Goal: Transaction & Acquisition: Purchase product/service

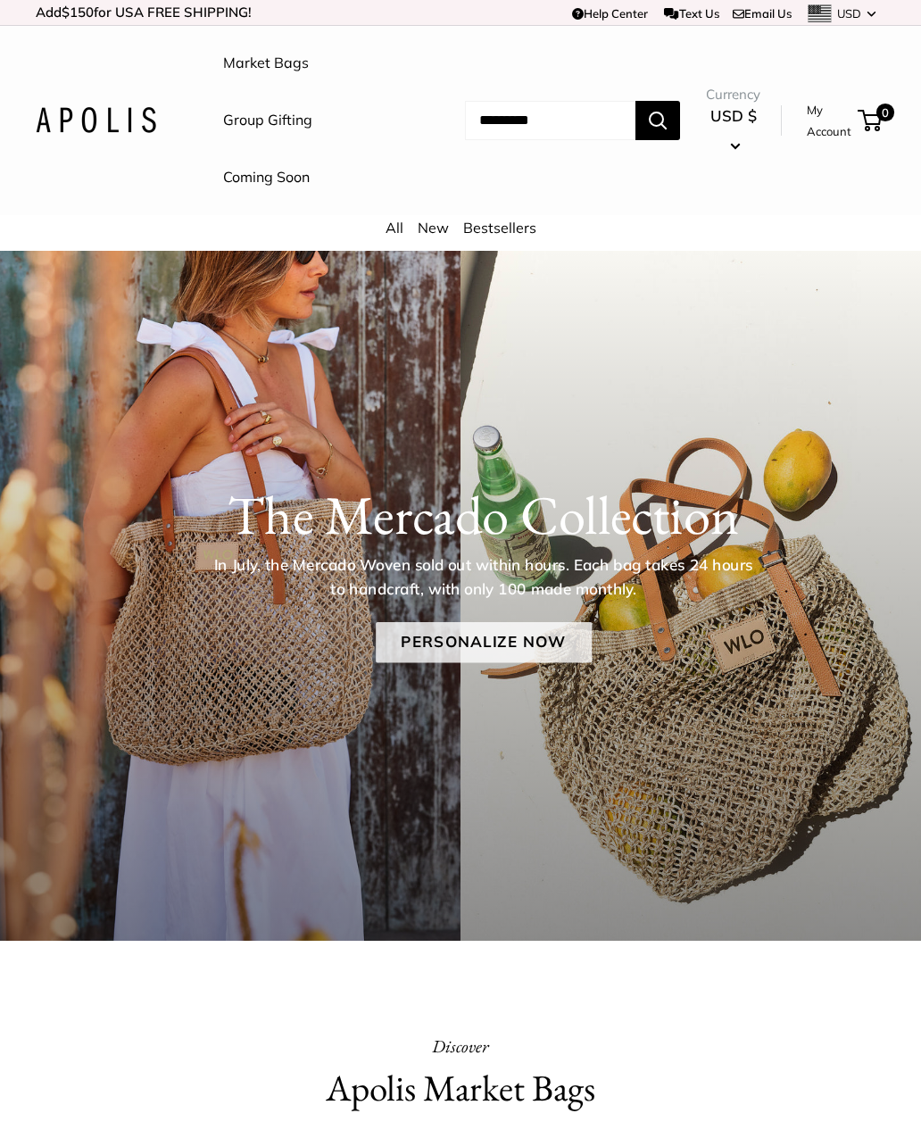
click at [504, 643] on link "Personalize Now" at bounding box center [484, 642] width 216 height 41
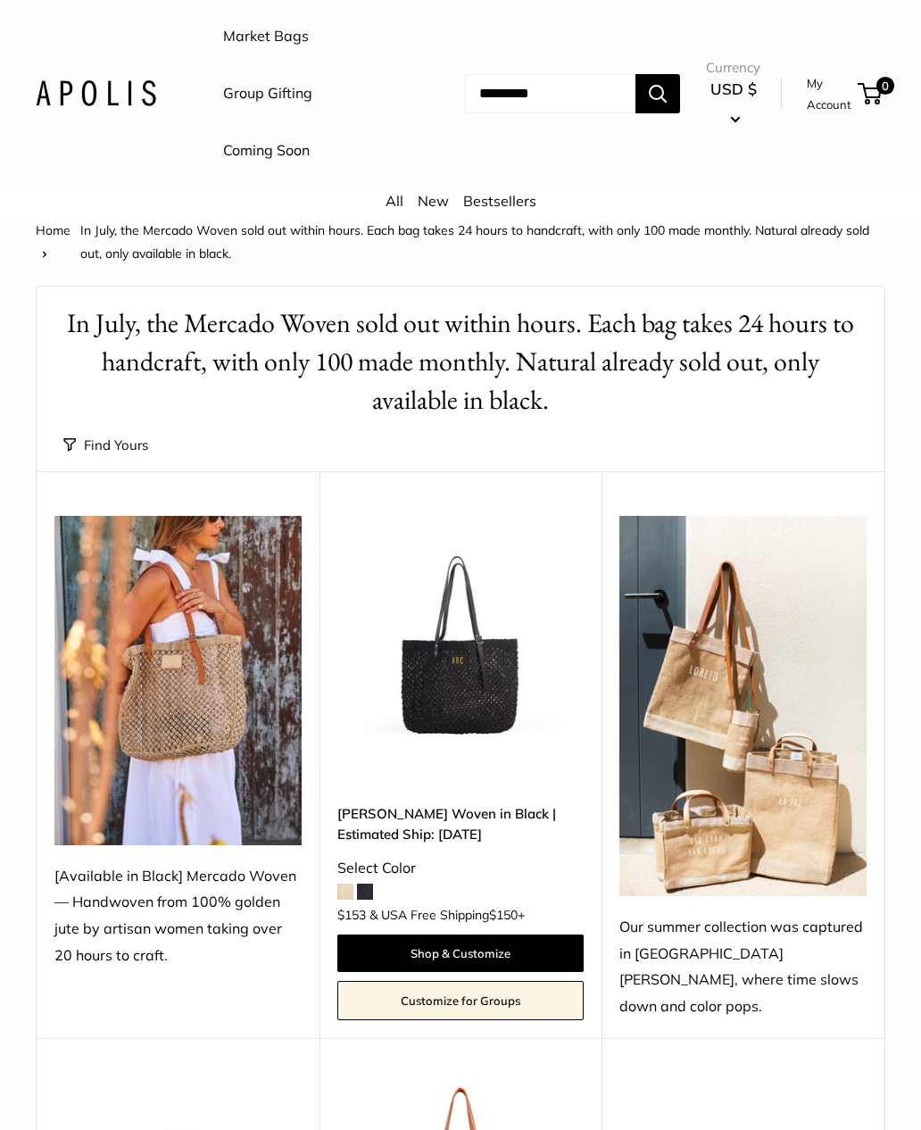
scroll to position [46, 0]
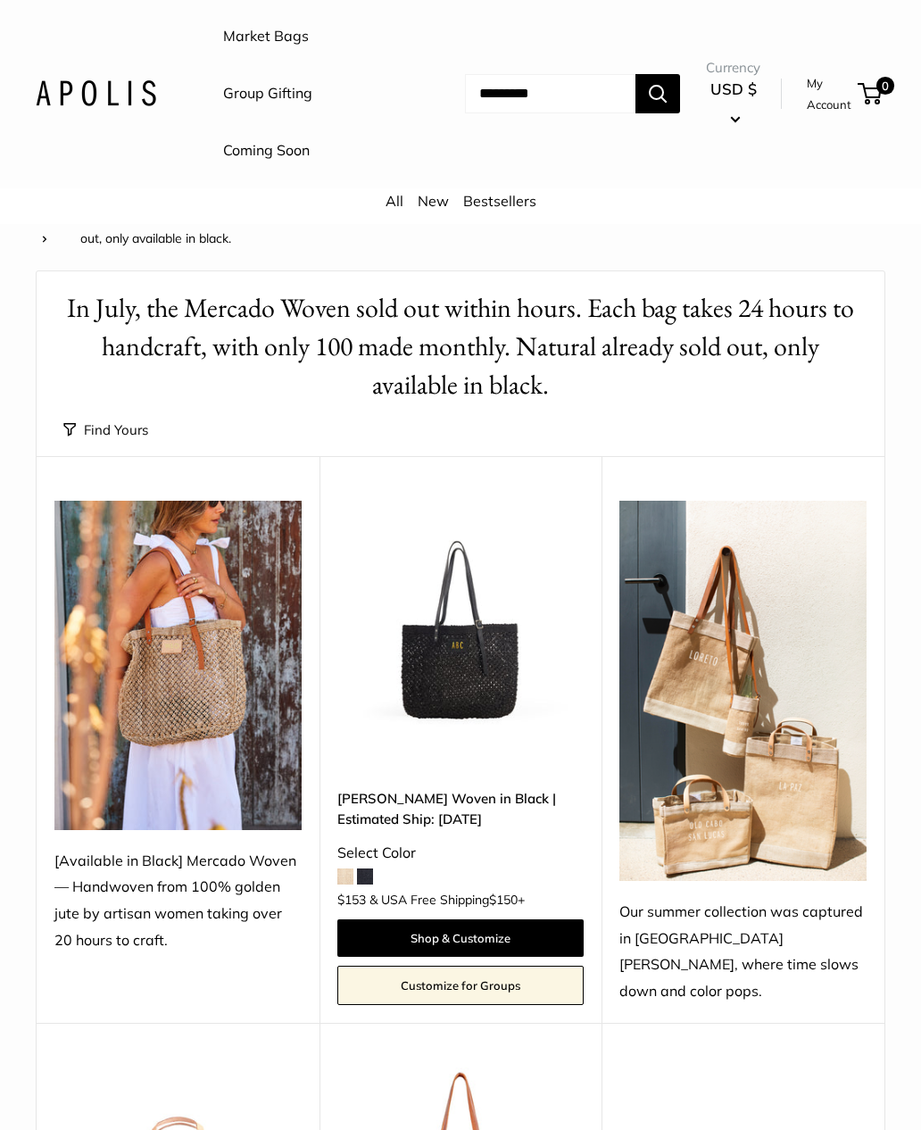
click at [353, 870] on span at bounding box center [346, 878] width 16 height 16
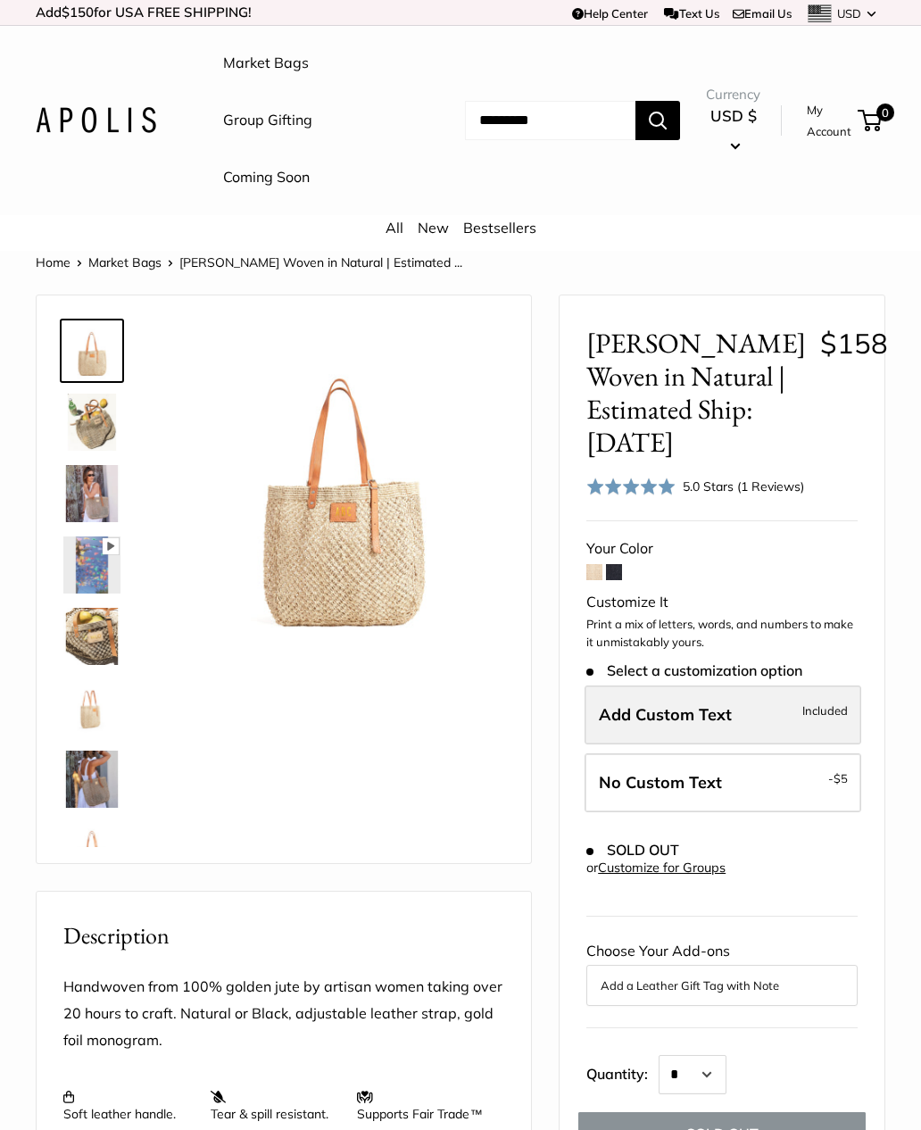
click at [646, 709] on span "Add Custom Text" at bounding box center [665, 714] width 133 height 21
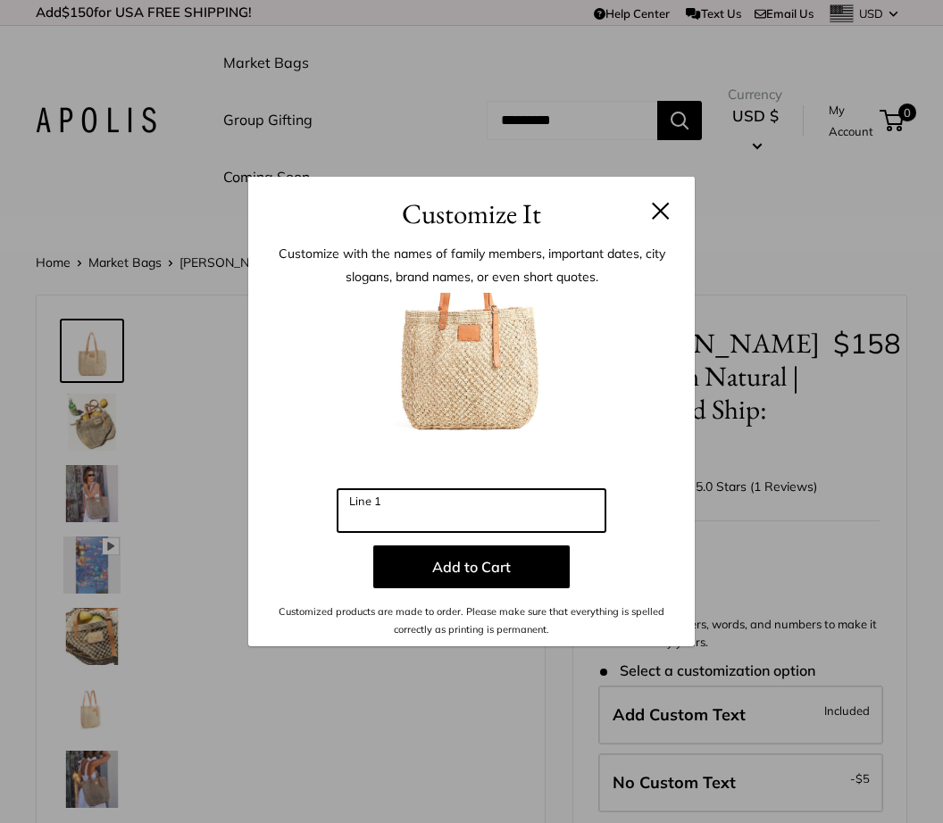
click at [375, 516] on input "Line 1" at bounding box center [472, 510] width 268 height 43
type input "***"
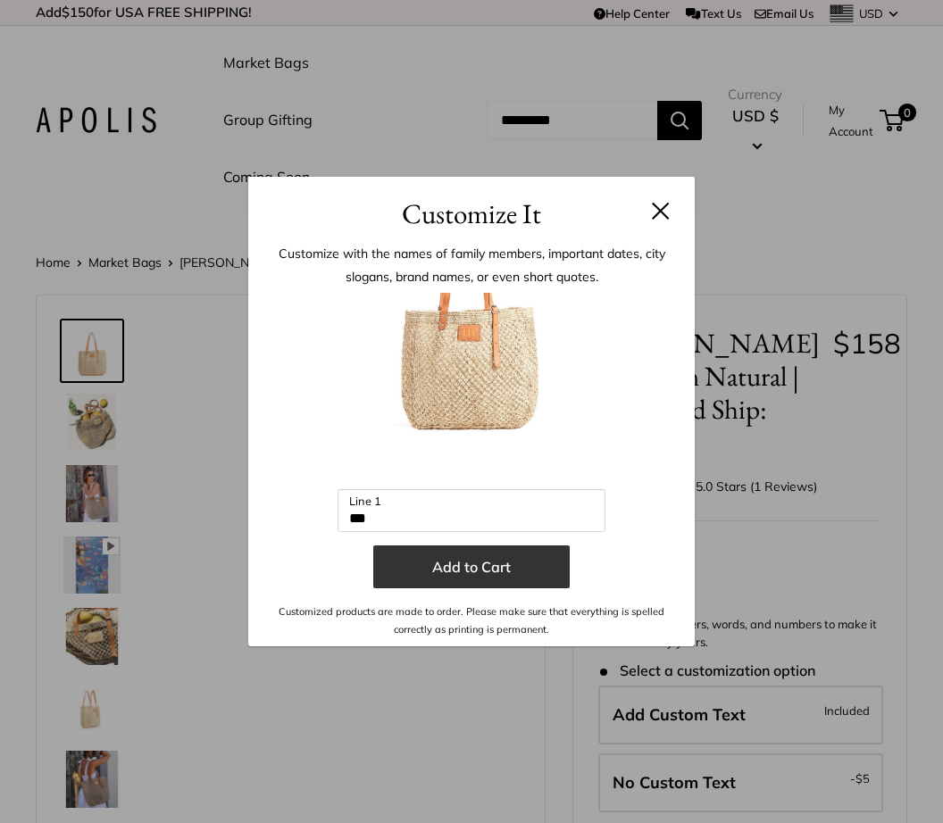
click at [483, 566] on button "Add to Cart" at bounding box center [471, 567] width 196 height 43
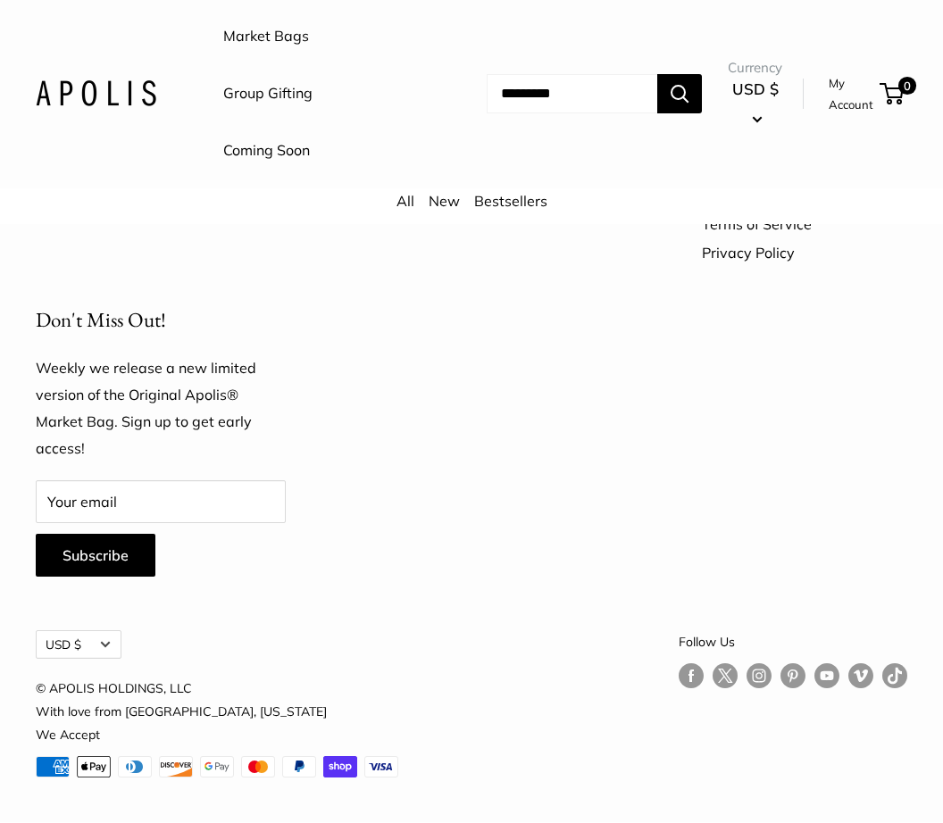
scroll to position [4584, 0]
